Goal: Navigation & Orientation: Find specific page/section

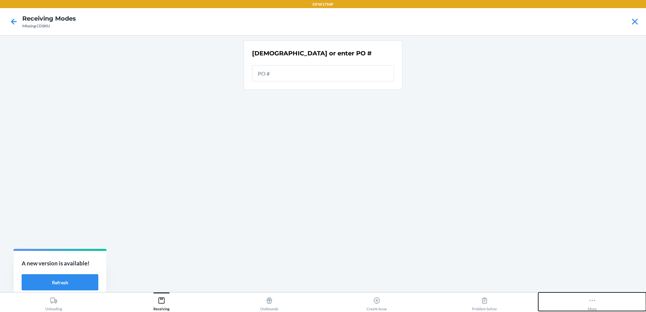
click at [595, 305] on div "More" at bounding box center [592, 302] width 9 height 17
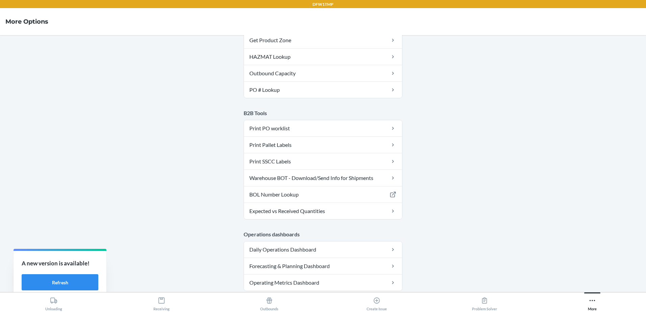
scroll to position [337, 0]
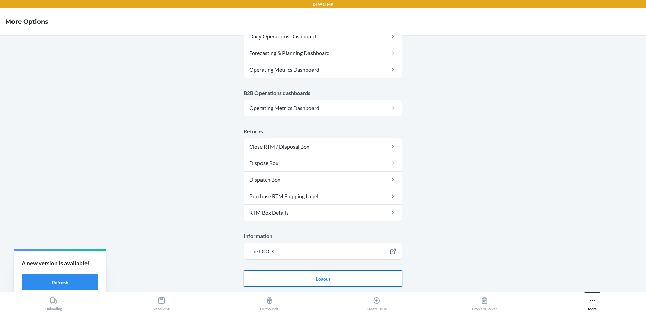
click at [256, 279] on button "Logout" at bounding box center [322, 279] width 159 height 16
